Goal: Information Seeking & Learning: Learn about a topic

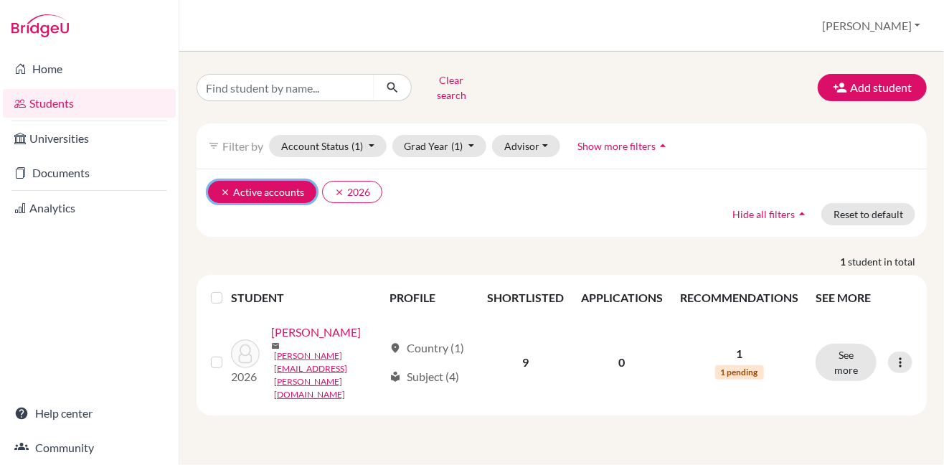
click at [223, 187] on icon "clear" at bounding box center [225, 192] width 10 height 10
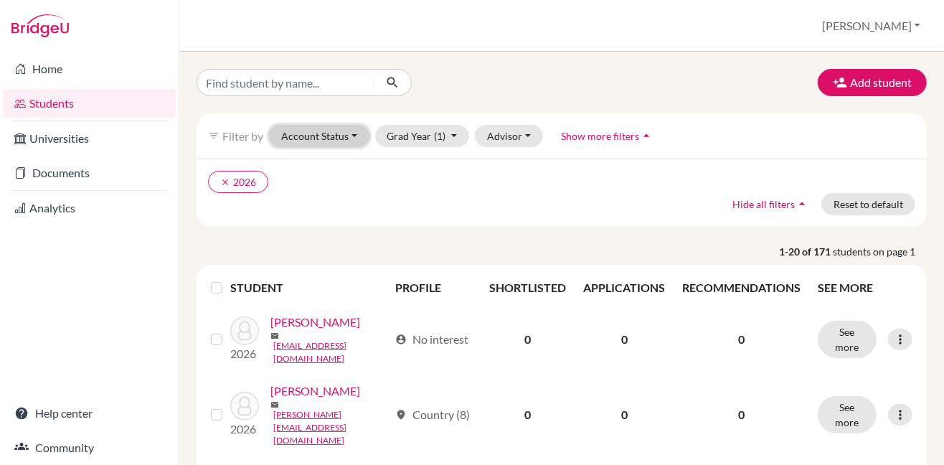
click at [342, 132] on button "Account Status" at bounding box center [319, 136] width 100 height 22
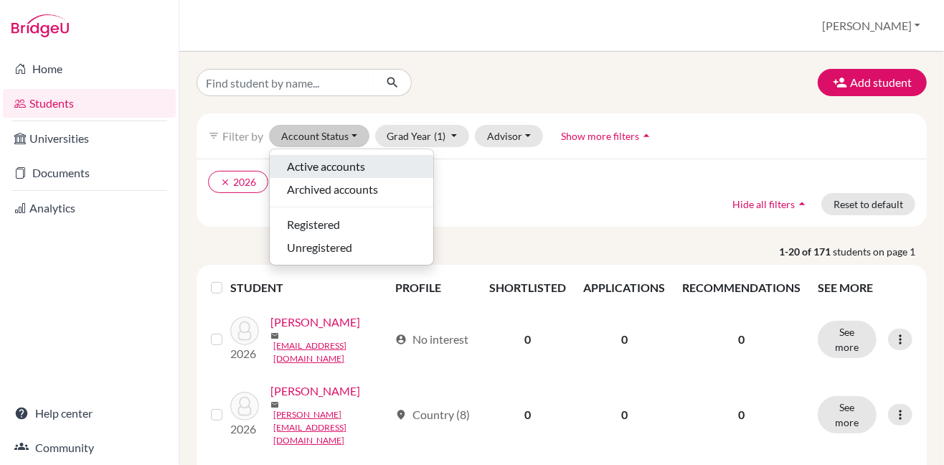
click at [337, 166] on span "Active accounts" at bounding box center [326, 166] width 78 height 17
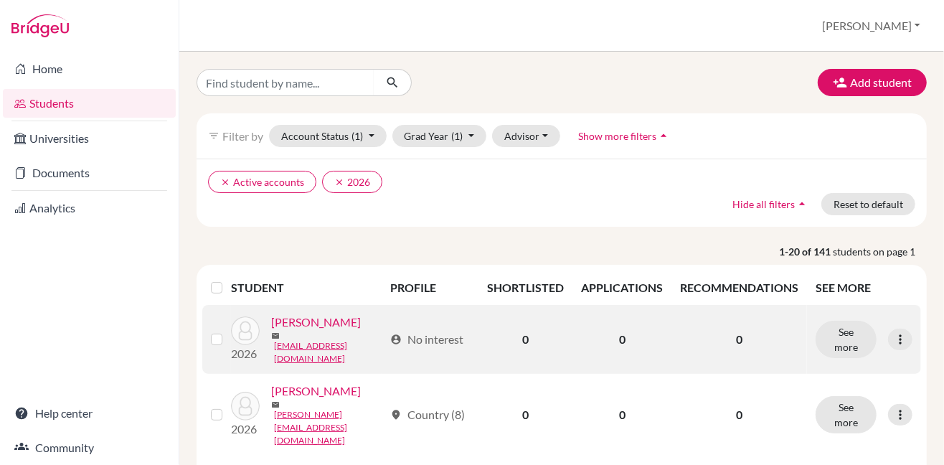
click at [334, 331] on link "[PERSON_NAME]" at bounding box center [316, 321] width 90 height 17
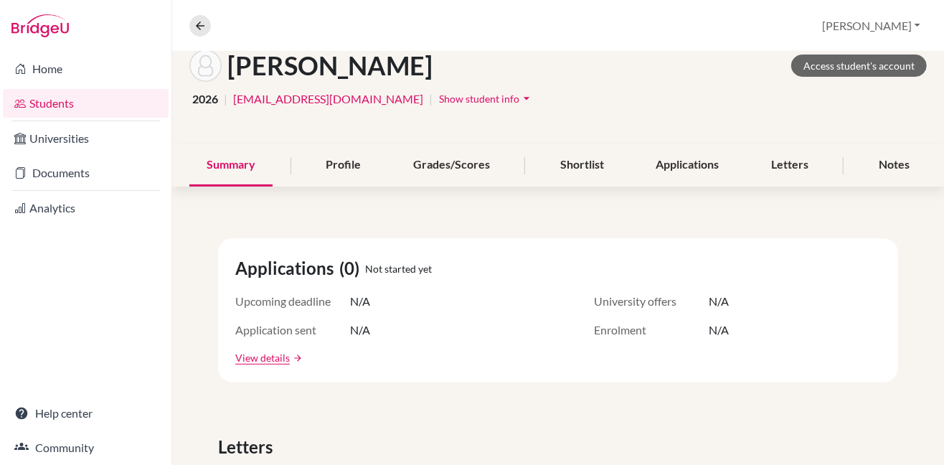
scroll to position [59, 0]
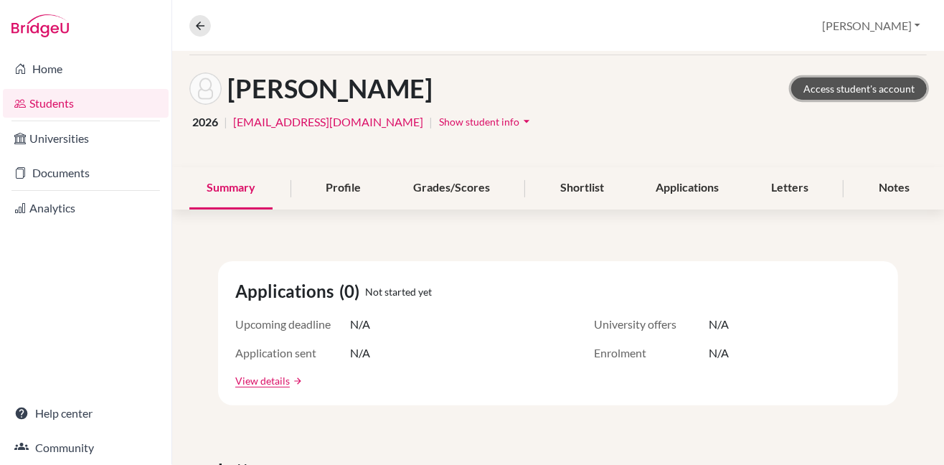
click at [817, 92] on link "Access student's account" at bounding box center [859, 88] width 136 height 22
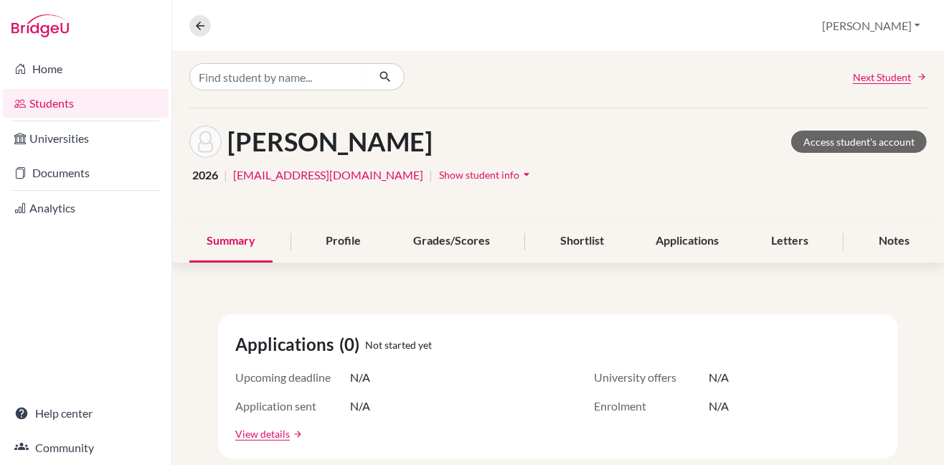
scroll to position [0, 0]
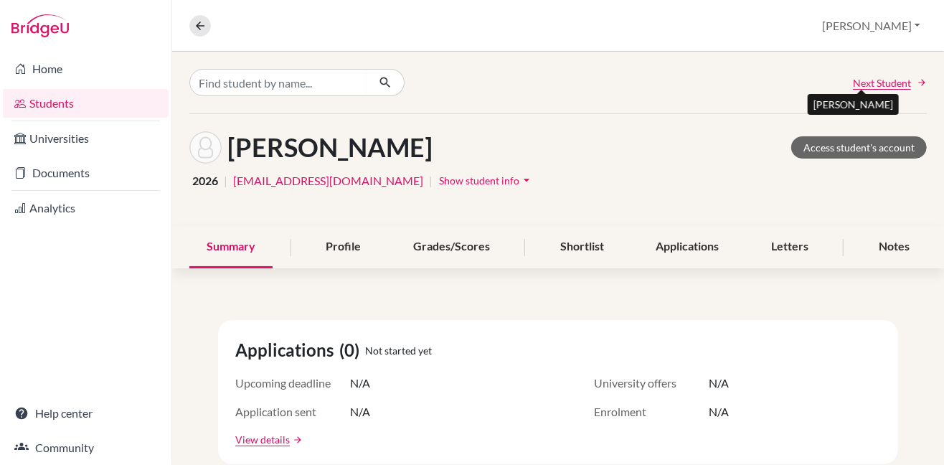
click at [870, 83] on span "Next Student" at bounding box center [882, 82] width 58 height 15
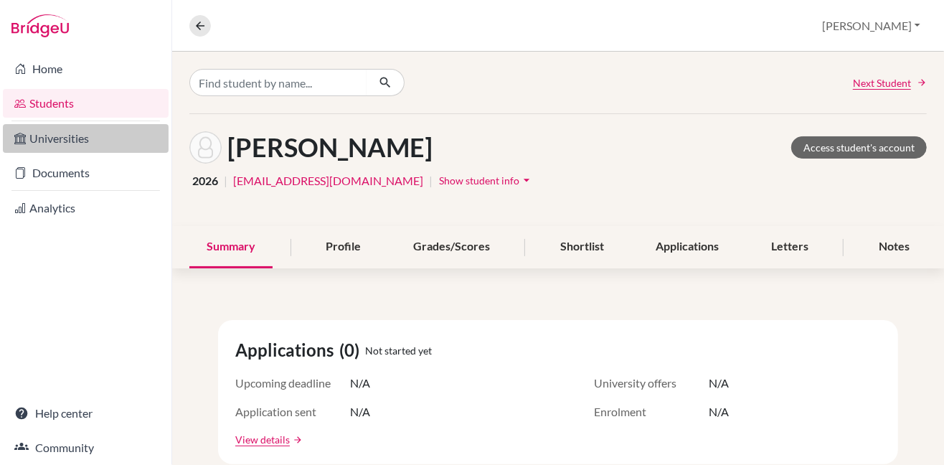
click at [69, 138] on link "Universities" at bounding box center [86, 138] width 166 height 29
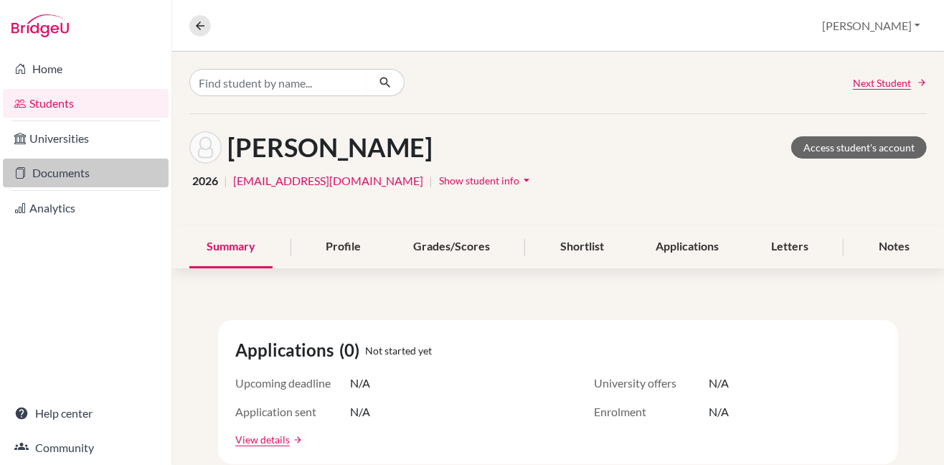
click at [47, 172] on link "Documents" at bounding box center [86, 172] width 166 height 29
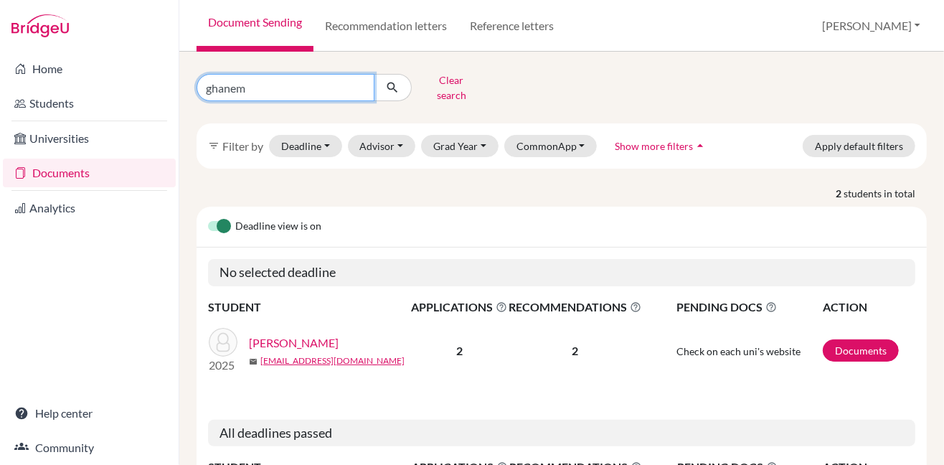
click at [359, 84] on input "ghanem" at bounding box center [285, 87] width 178 height 27
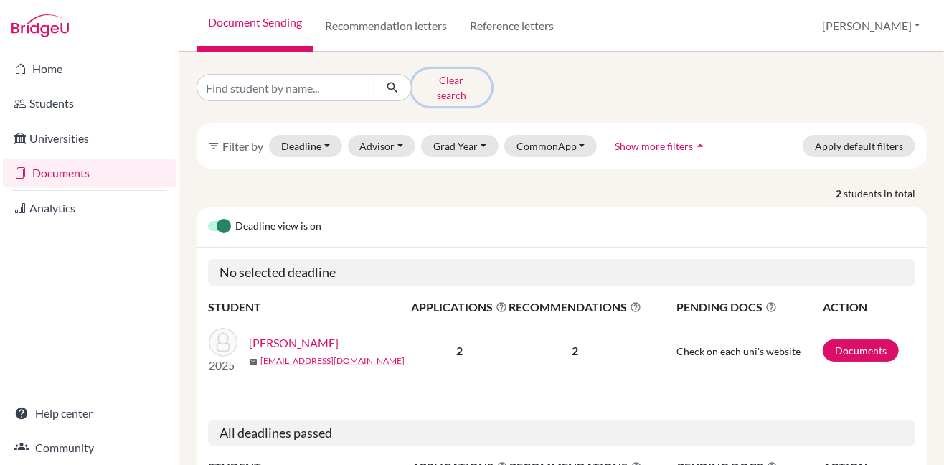
click at [448, 84] on button "Clear search" at bounding box center [452, 87] width 80 height 37
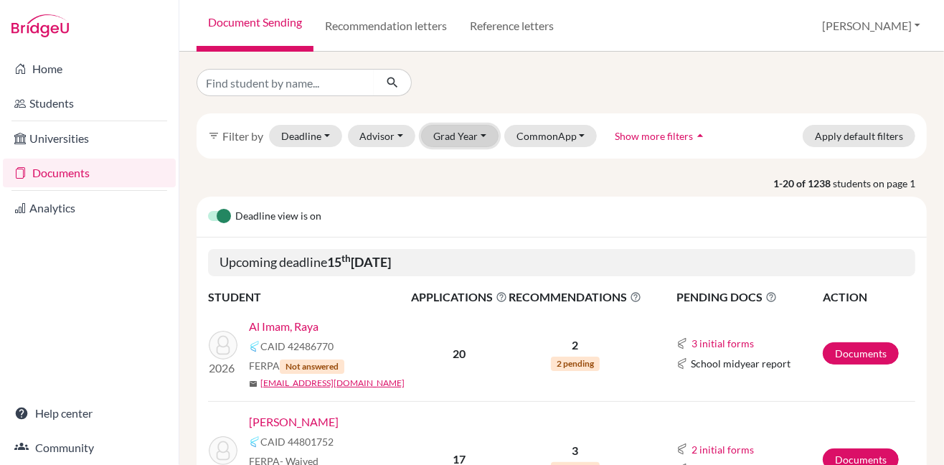
click at [465, 138] on button "Grad Year" at bounding box center [459, 136] width 77 height 22
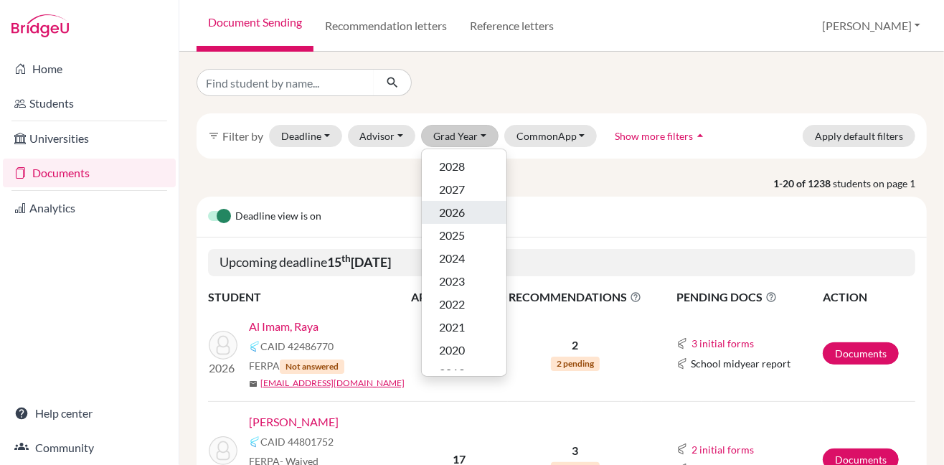
click at [452, 219] on span "2026" at bounding box center [452, 212] width 26 height 17
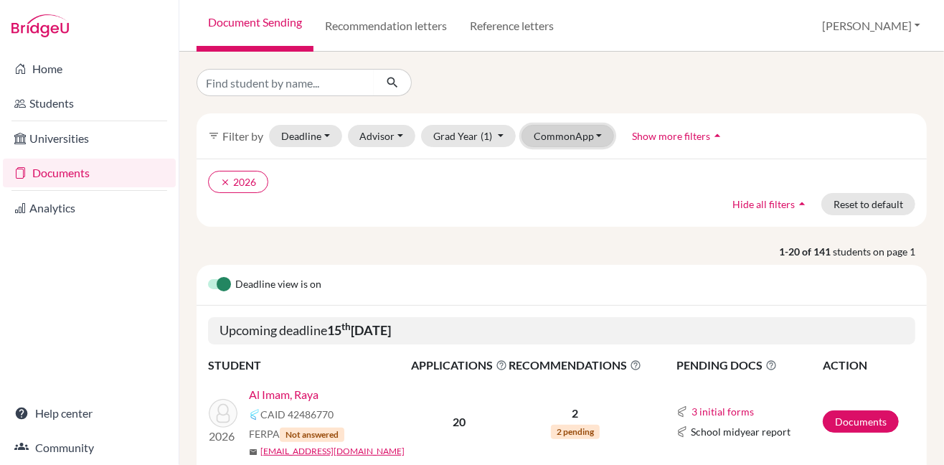
click at [592, 138] on button "CommonApp" at bounding box center [567, 136] width 93 height 22
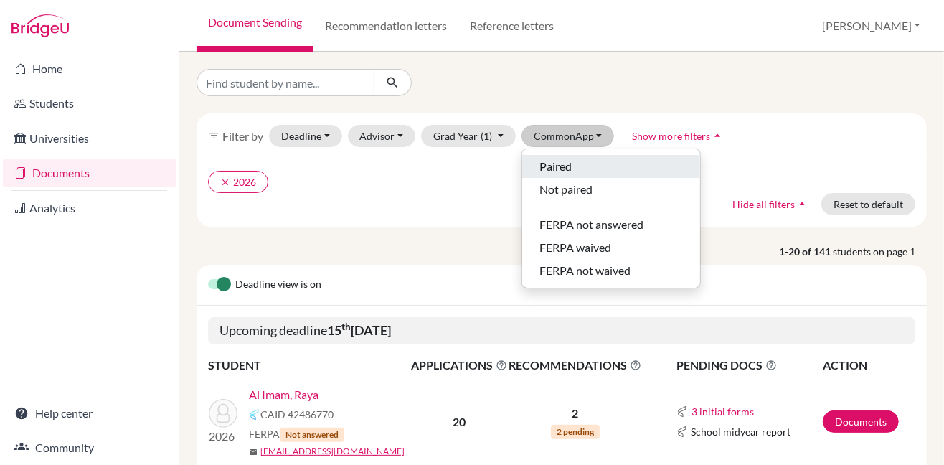
click at [570, 163] on div "Paired" at bounding box center [610, 166] width 143 height 17
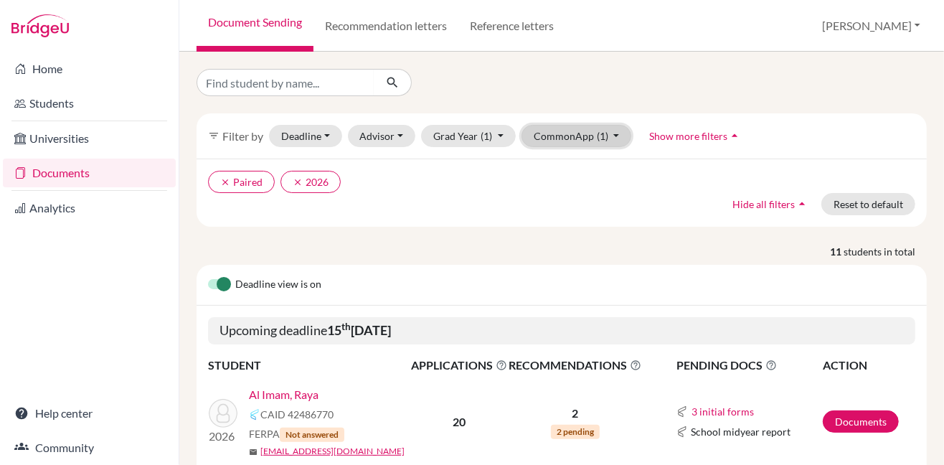
click at [610, 140] on button "CommonApp (1)" at bounding box center [576, 136] width 110 height 22
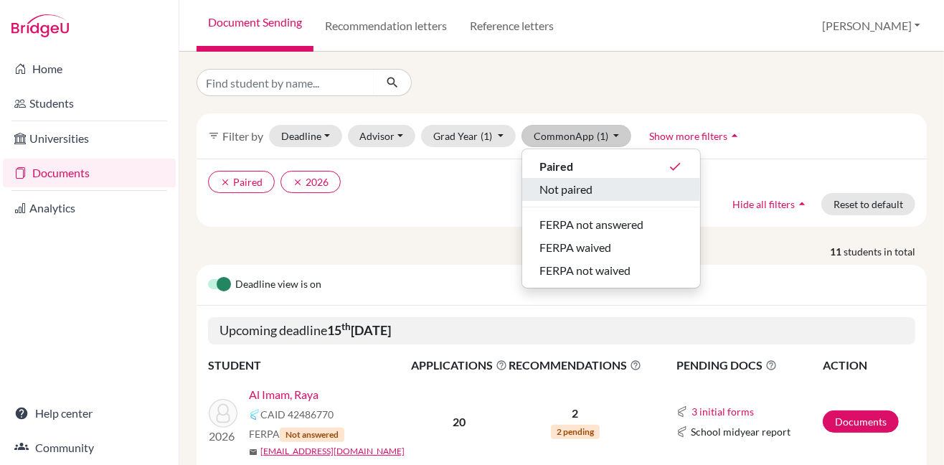
click at [579, 186] on span "Not paired" at bounding box center [565, 189] width 53 height 17
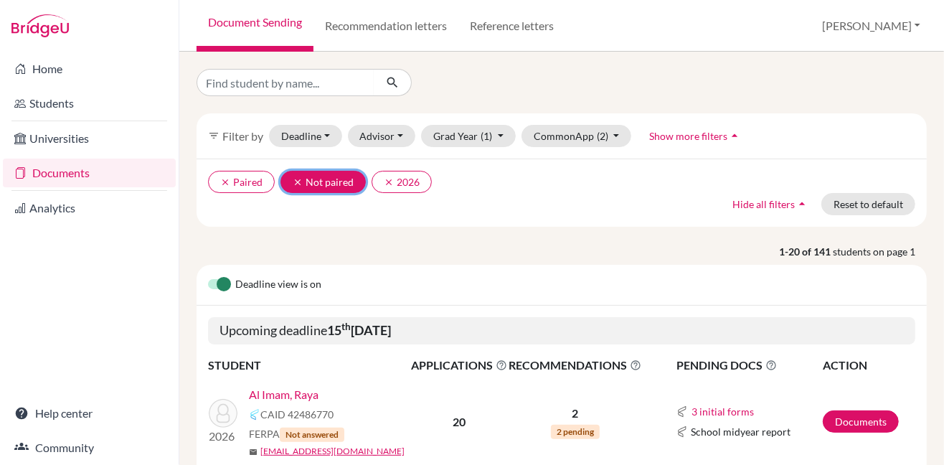
click at [298, 183] on icon "clear" at bounding box center [298, 182] width 10 height 10
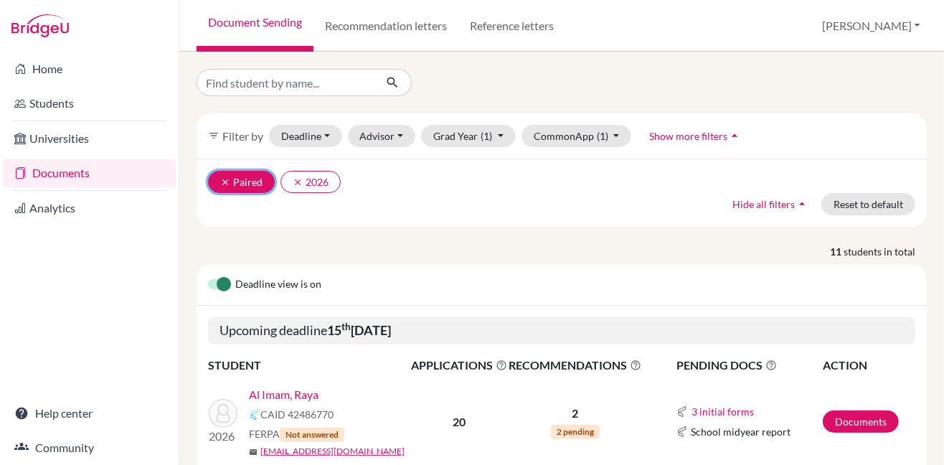
click at [221, 181] on icon "clear" at bounding box center [225, 182] width 10 height 10
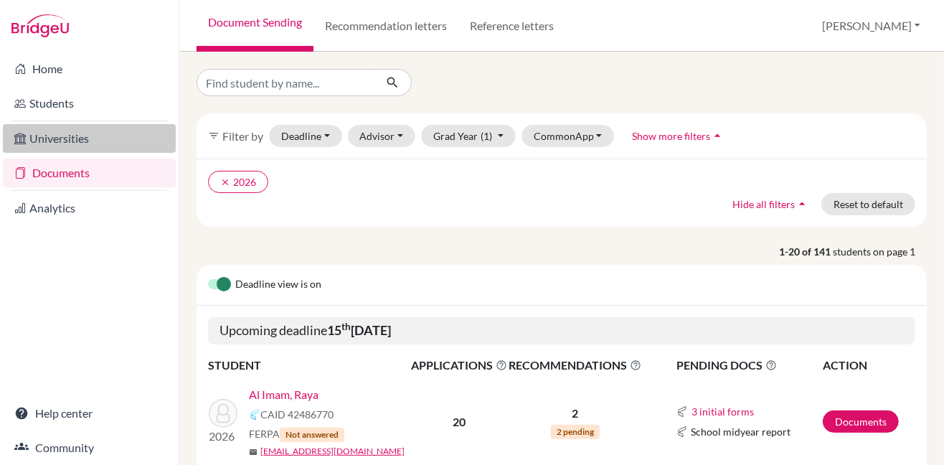
click at [62, 140] on link "Universities" at bounding box center [89, 138] width 173 height 29
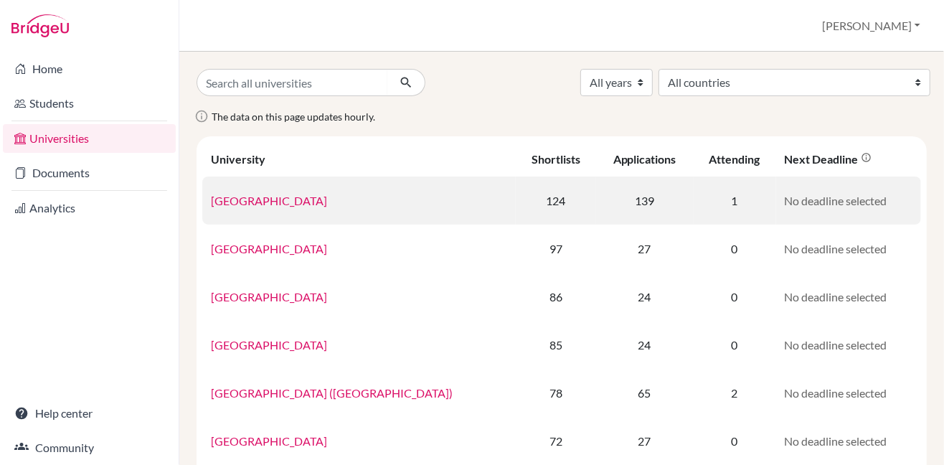
click at [298, 202] on link "University of Toronto" at bounding box center [269, 201] width 116 height 14
